Goal: Transaction & Acquisition: Purchase product/service

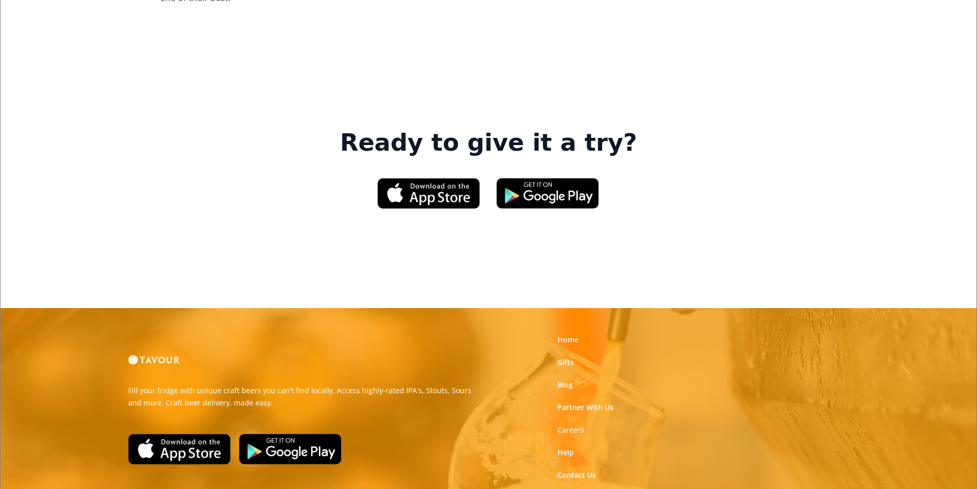
scroll to position [1551, 0]
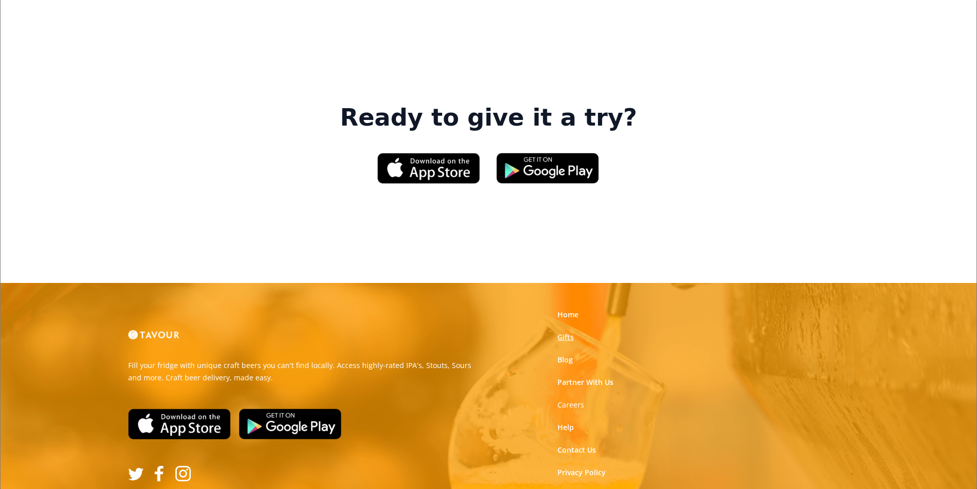
click at [572, 332] on link "Gifts" at bounding box center [565, 337] width 16 height 10
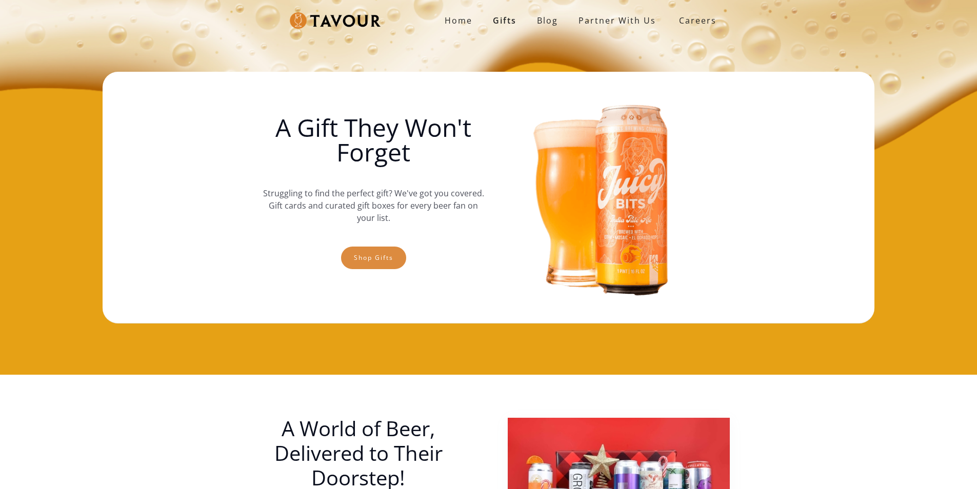
click at [388, 267] on link "Shop gifts" at bounding box center [373, 258] width 65 height 23
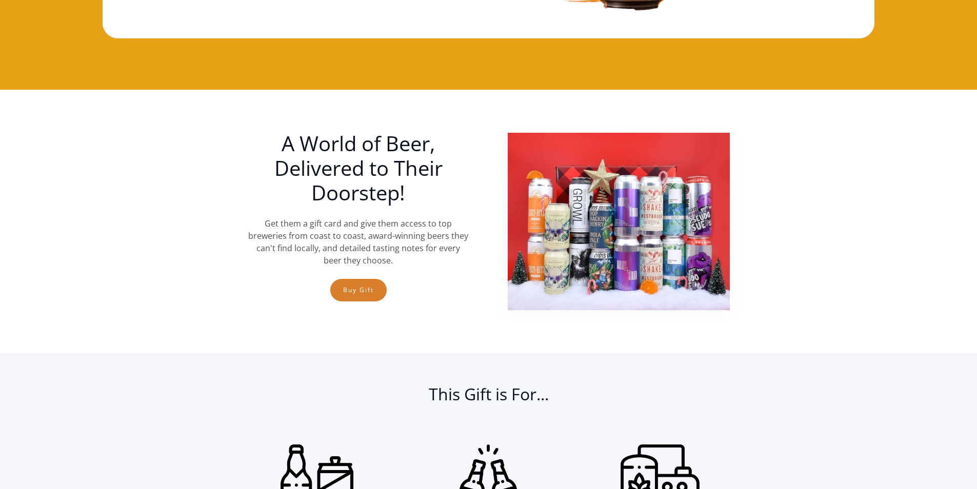
scroll to position [170, 0]
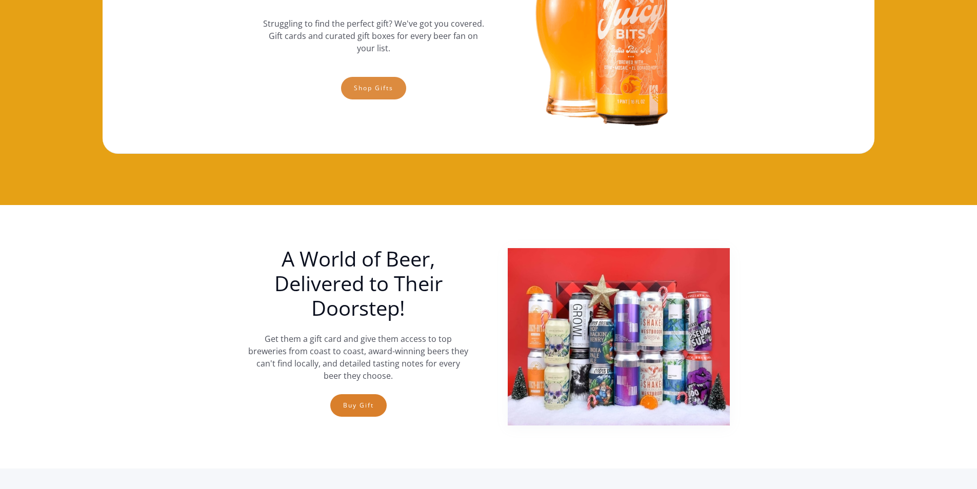
click at [363, 79] on link "Shop gifts" at bounding box center [373, 88] width 65 height 23
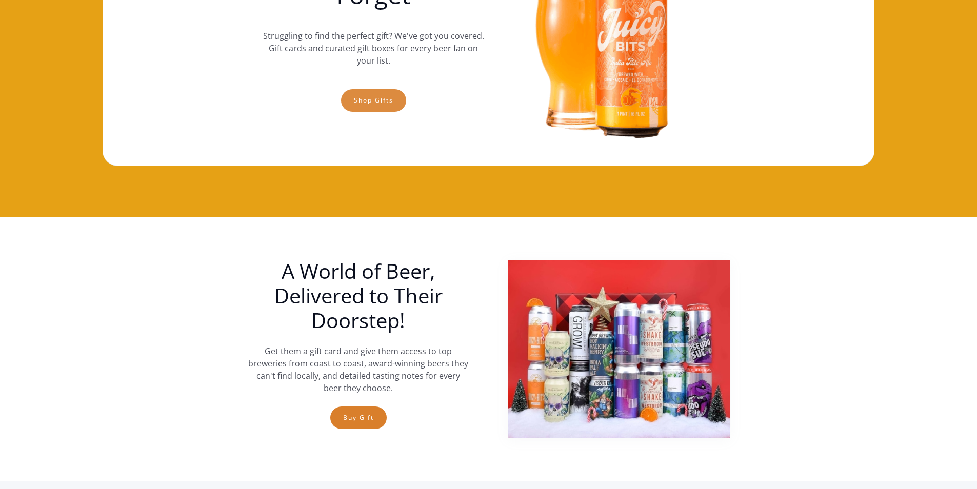
scroll to position [16, 0]
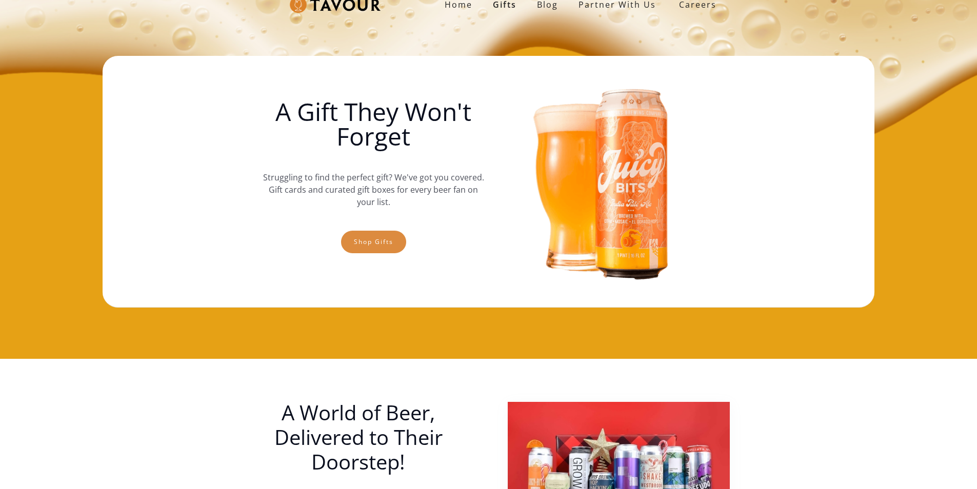
click at [373, 238] on link "Shop gifts" at bounding box center [373, 242] width 65 height 23
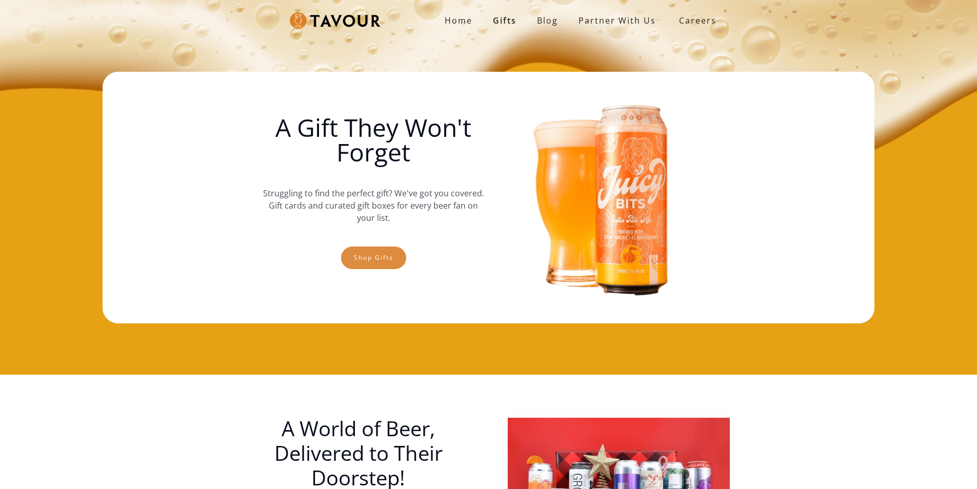
click at [374, 250] on link "Shop gifts" at bounding box center [373, 258] width 65 height 23
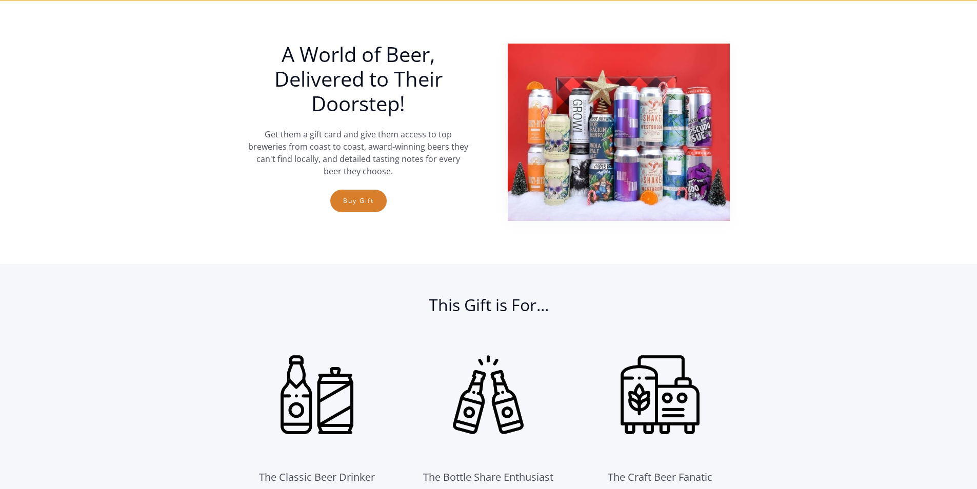
scroll to position [375, 0]
